Goal: Information Seeking & Learning: Check status

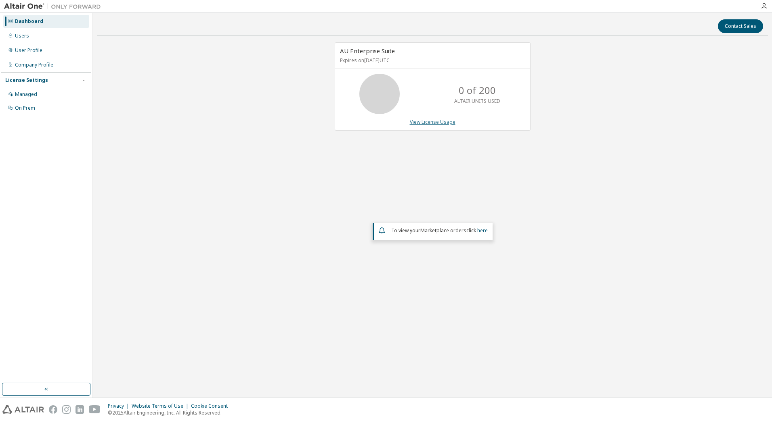
click at [426, 121] on link "View License Usage" at bounding box center [433, 122] width 46 height 7
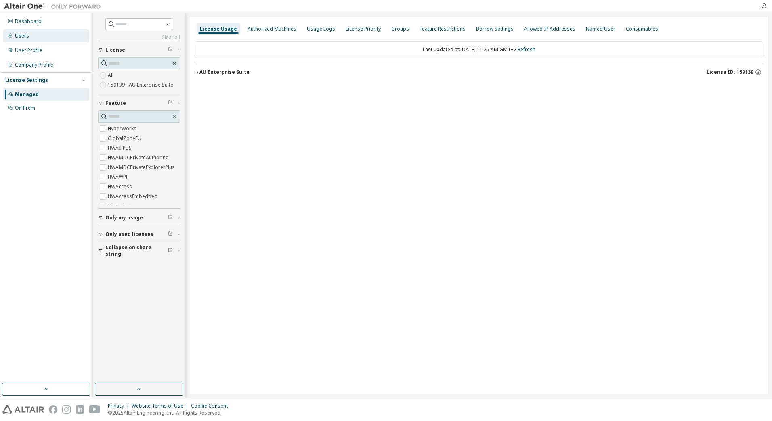
drag, startPoint x: 59, startPoint y: 35, endPoint x: 46, endPoint y: 38, distance: 12.8
click at [59, 35] on div "Users" at bounding box center [46, 35] width 86 height 13
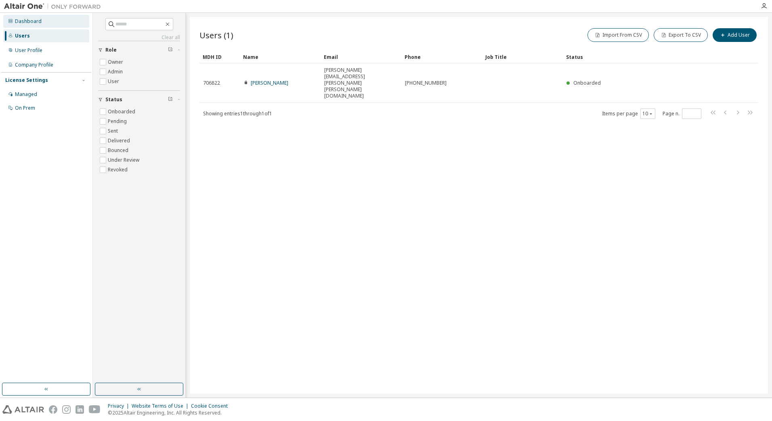
click at [60, 25] on div "Dashboard" at bounding box center [46, 21] width 86 height 13
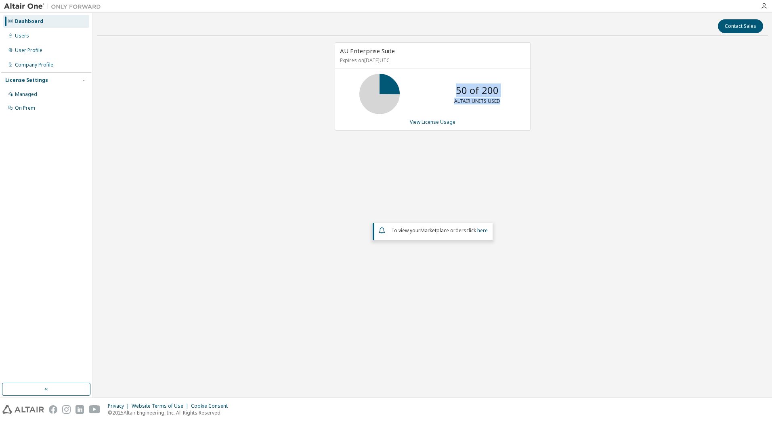
drag, startPoint x: 448, startPoint y: 92, endPoint x: 507, endPoint y: 101, distance: 59.3
click at [507, 101] on div "50 of 200 ALTAIR UNITS USED" at bounding box center [477, 94] width 65 height 40
click at [432, 126] on div "AU Enterprise Suite Expires on November 20, 2025 UTC 50 of 200 ALTAIR UNITS USE…" at bounding box center [433, 86] width 196 height 88
click at [434, 119] on link "View License Usage" at bounding box center [433, 122] width 46 height 7
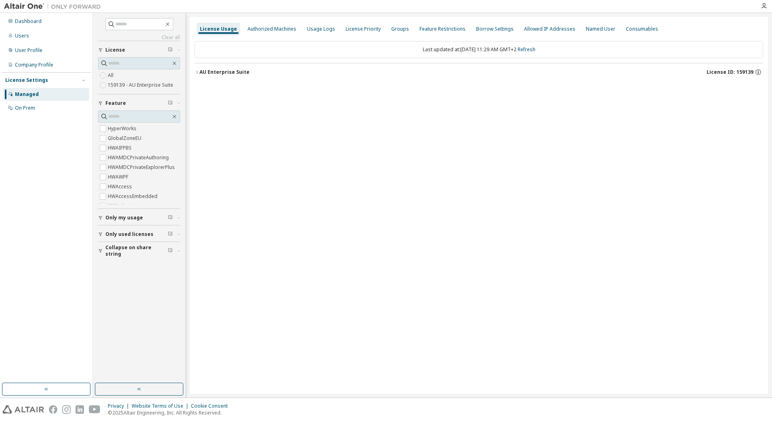
click at [224, 73] on div "AU Enterprise Suite" at bounding box center [224, 72] width 50 height 6
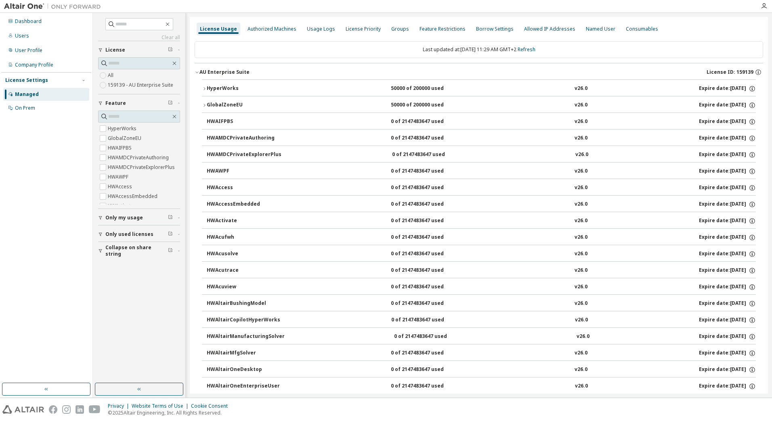
click at [205, 88] on icon "button" at bounding box center [204, 88] width 5 height 5
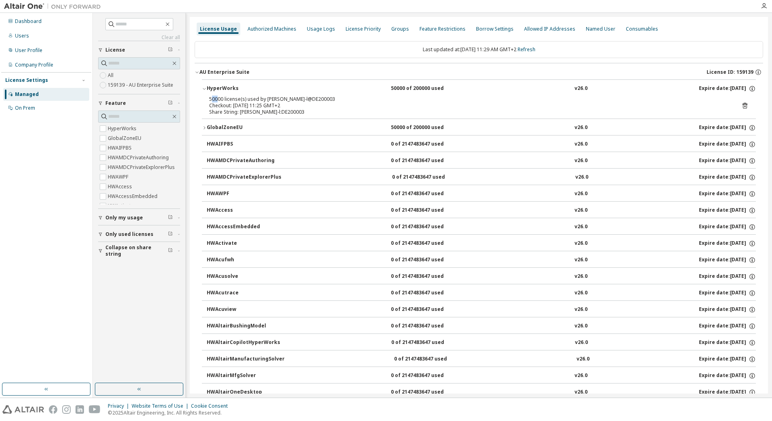
drag, startPoint x: 212, startPoint y: 98, endPoint x: 218, endPoint y: 98, distance: 6.5
click at [218, 98] on div "50000 license(s) used by birkemeyer-l@DE200003" at bounding box center [469, 99] width 520 height 6
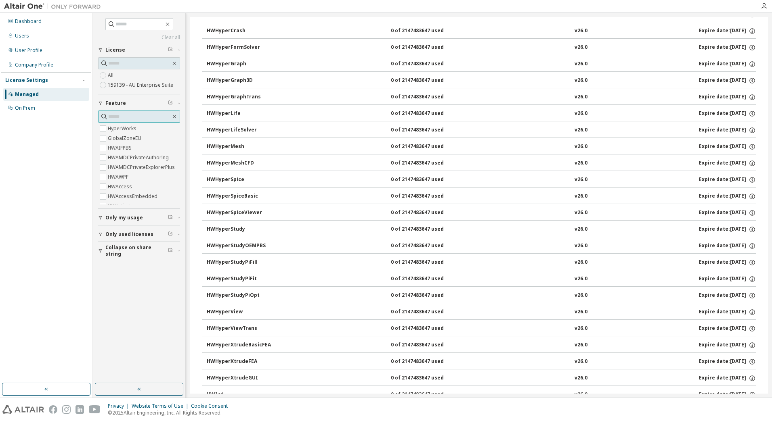
scroll to position [1574, 0]
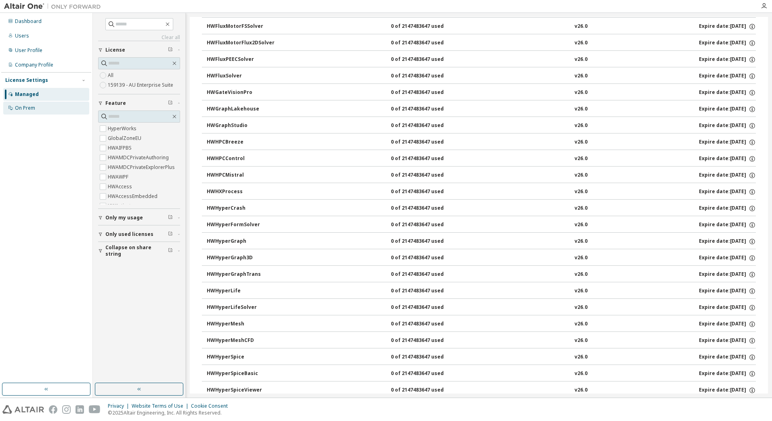
click at [39, 105] on div "On Prem" at bounding box center [46, 108] width 86 height 13
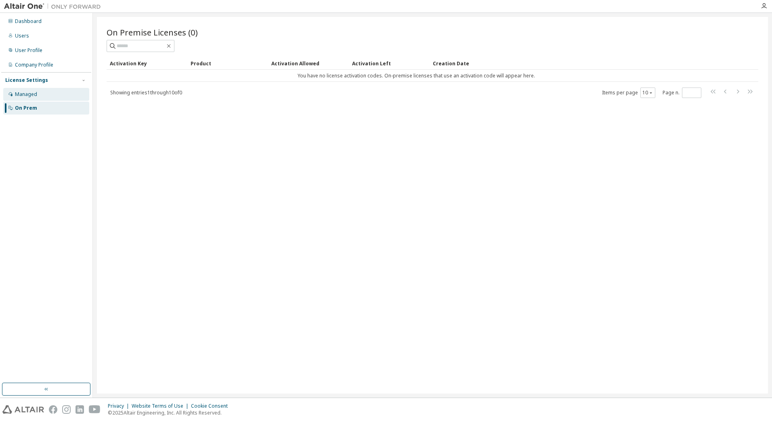
click at [42, 94] on div "Managed" at bounding box center [46, 94] width 86 height 13
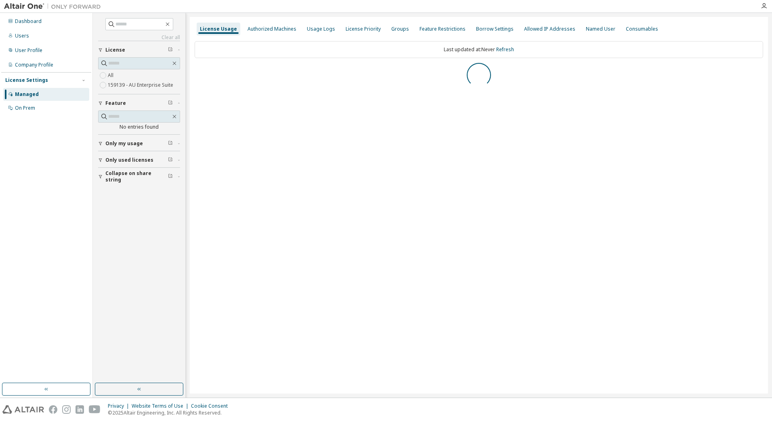
click at [50, 57] on div "Dashboard Users User Profile Company Profile License Settings Managed On Prem" at bounding box center [46, 64] width 90 height 101
click at [52, 49] on div "User Profile" at bounding box center [46, 50] width 86 height 13
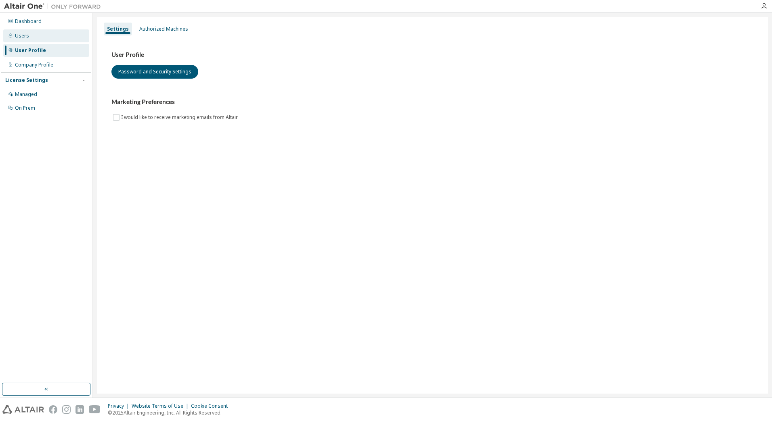
click at [49, 34] on div "Users" at bounding box center [46, 35] width 86 height 13
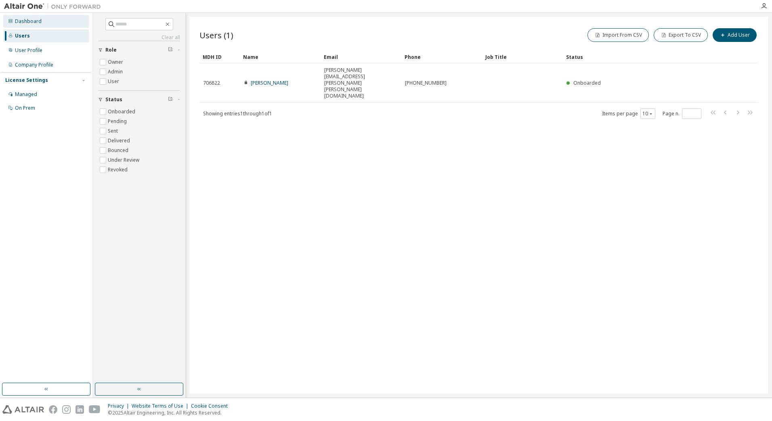
click at [52, 25] on div "Dashboard" at bounding box center [46, 21] width 86 height 13
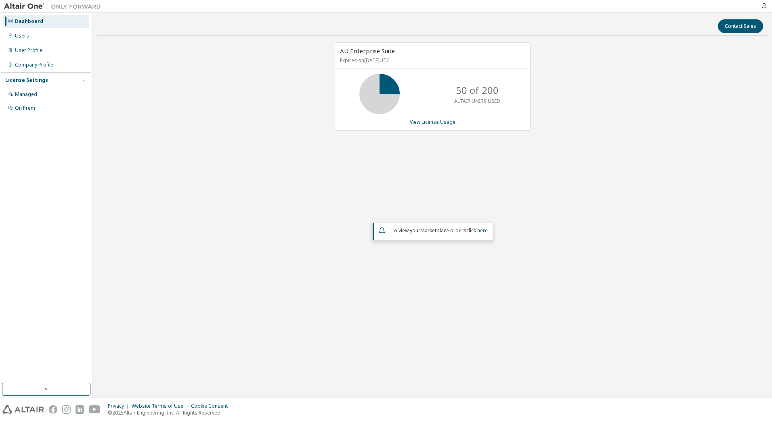
drag, startPoint x: 164, startPoint y: 80, endPoint x: 86, endPoint y: 19, distance: 98.9
click at [164, 80] on div "AU Enterprise Suite Expires on November 20, 2025 UTC 50 of 200 ALTAIR UNITS USE…" at bounding box center [432, 179] width 671 height 274
click at [36, 40] on div "Users" at bounding box center [46, 35] width 86 height 13
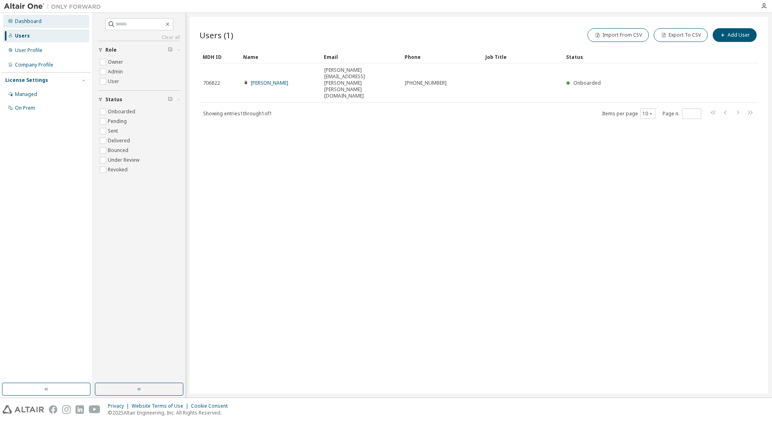
click at [39, 26] on div "Dashboard" at bounding box center [46, 21] width 86 height 13
